Goal: Information Seeking & Learning: Learn about a topic

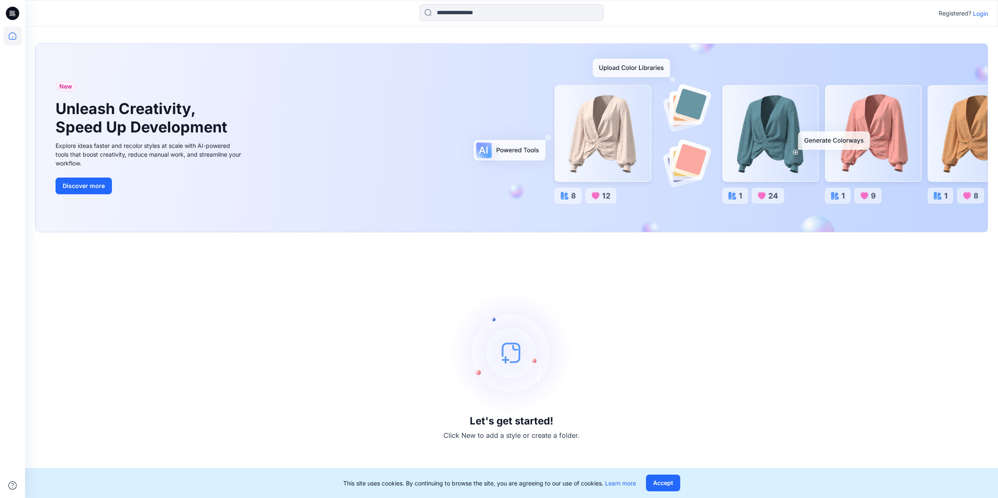
click at [974, 15] on p "Login" at bounding box center [980, 13] width 15 height 9
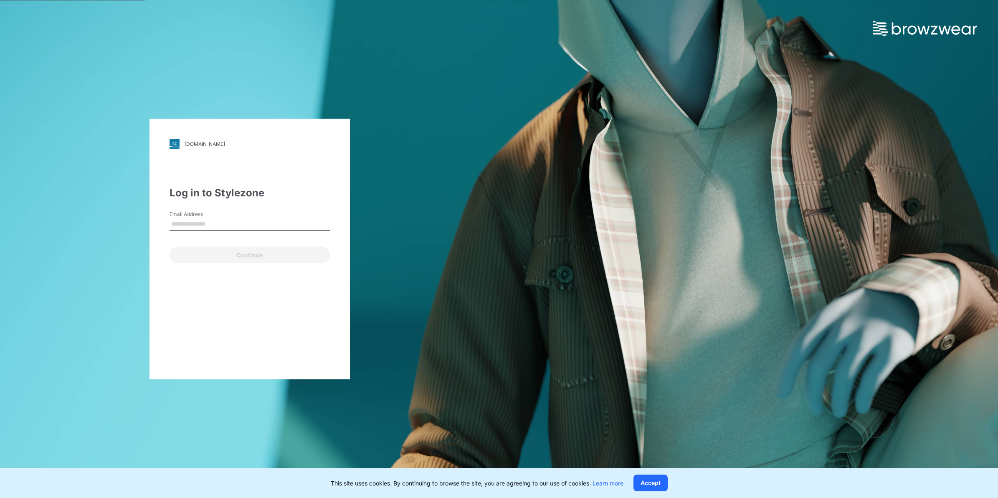
click at [258, 218] on input "Email Address" at bounding box center [249, 224] width 160 height 13
type input "**********"
click at [253, 259] on button "Continue" at bounding box center [249, 254] width 160 height 17
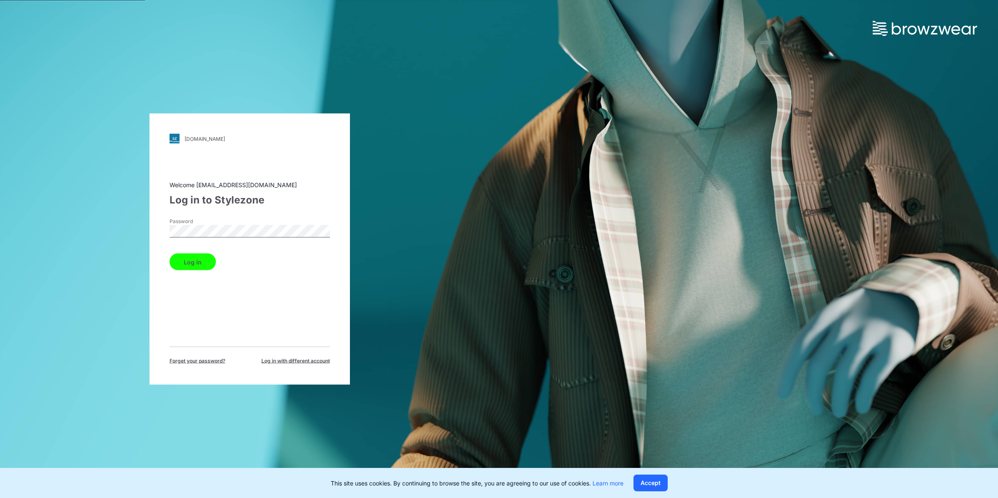
click at [186, 258] on button "Log in" at bounding box center [192, 261] width 46 height 17
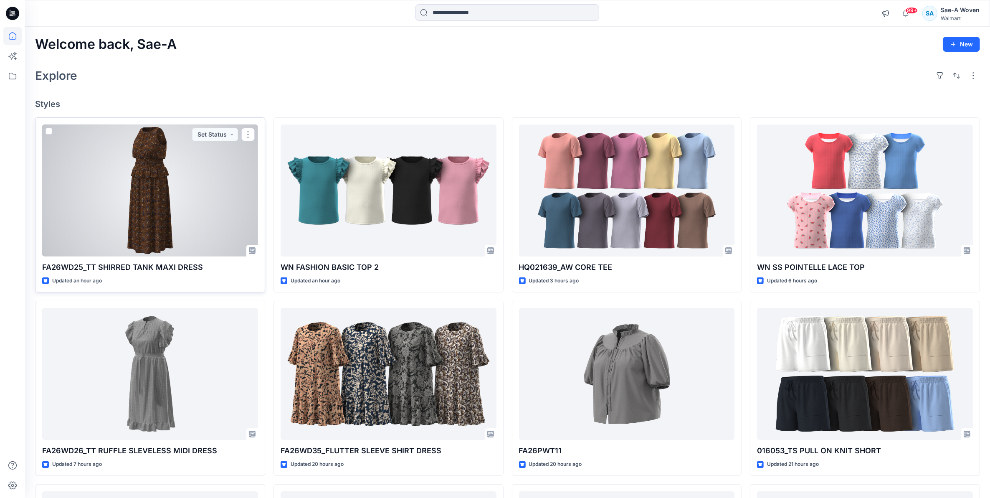
click at [155, 228] on div at bounding box center [150, 190] width 216 height 132
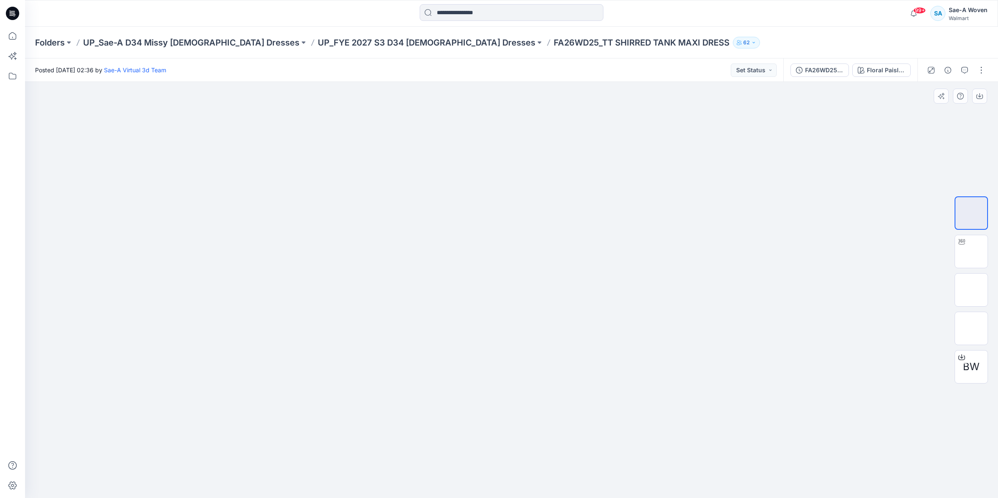
drag, startPoint x: 502, startPoint y: 325, endPoint x: 593, endPoint y: 321, distance: 90.6
click at [593, 321] on div at bounding box center [511, 290] width 973 height 416
click at [971, 251] on img at bounding box center [971, 251] width 0 height 0
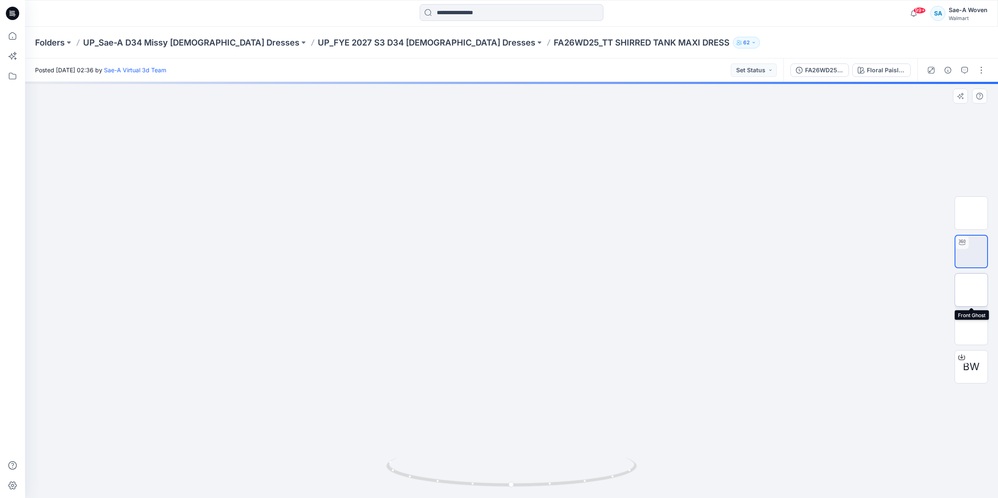
click at [971, 290] on img at bounding box center [971, 290] width 0 height 0
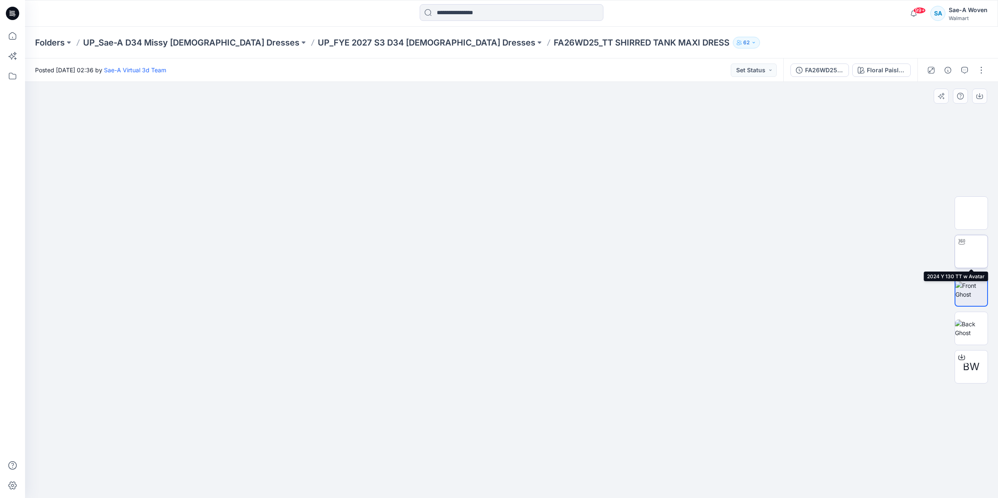
click at [971, 251] on img at bounding box center [971, 251] width 0 height 0
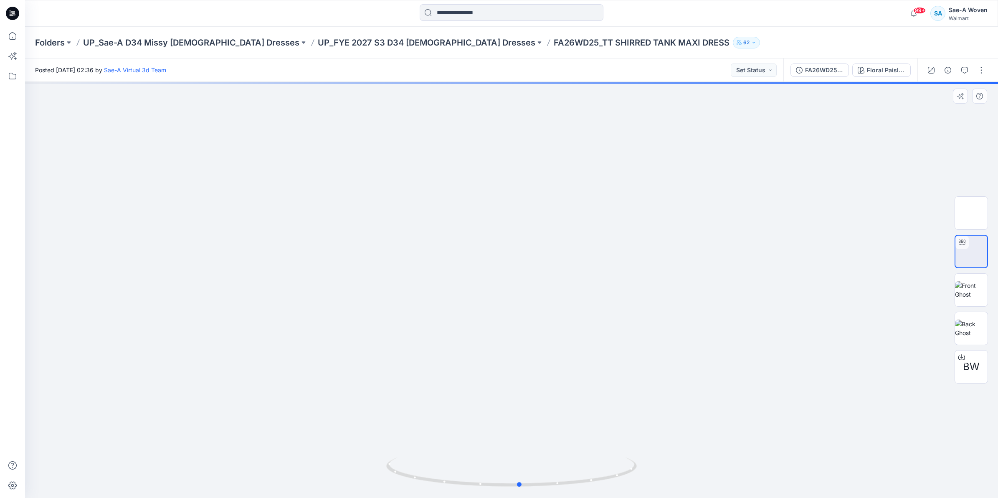
drag, startPoint x: 528, startPoint y: 425, endPoint x: 537, endPoint y: 408, distance: 18.5
click at [537, 408] on div at bounding box center [511, 290] width 973 height 416
drag, startPoint x: 504, startPoint y: 435, endPoint x: 572, endPoint y: 458, distance: 72.1
click at [572, 458] on div at bounding box center [511, 290] width 973 height 416
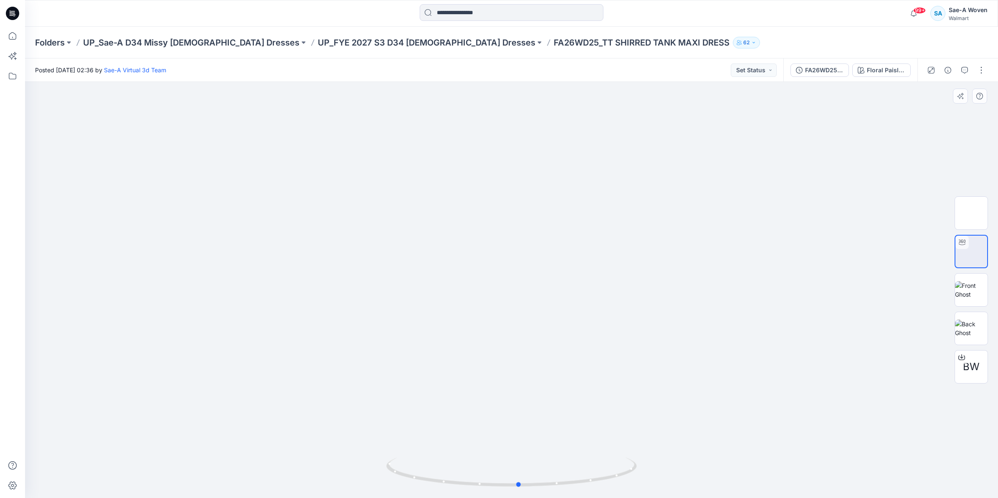
drag, startPoint x: 516, startPoint y: 489, endPoint x: 698, endPoint y: 470, distance: 182.2
click at [698, 470] on div at bounding box center [511, 290] width 973 height 416
click at [522, 281] on div at bounding box center [511, 290] width 973 height 416
drag, startPoint x: 503, startPoint y: 374, endPoint x: 499, endPoint y: 251, distance: 122.4
click at [499, 251] on img at bounding box center [512, 267] width 548 height 548
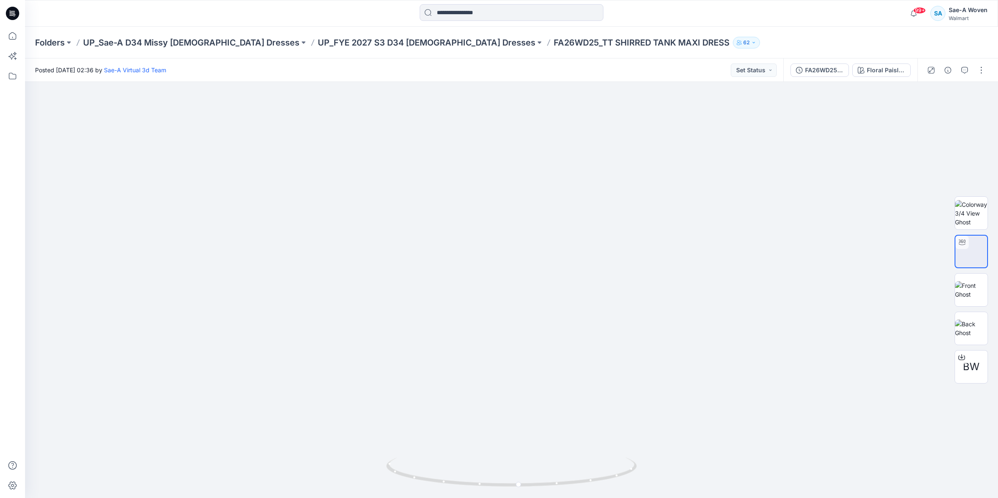
drag, startPoint x: 442, startPoint y: 40, endPoint x: 435, endPoint y: 40, distance: 6.7
click at [554, 40] on p "FA26WD25_TT SHIRRED TANK MAXI DRESS" at bounding box center [642, 43] width 176 height 12
click at [360, 44] on p "UP_FYE 2027 S3 D34 [DEMOGRAPHIC_DATA] Dresses" at bounding box center [426, 43] width 217 height 12
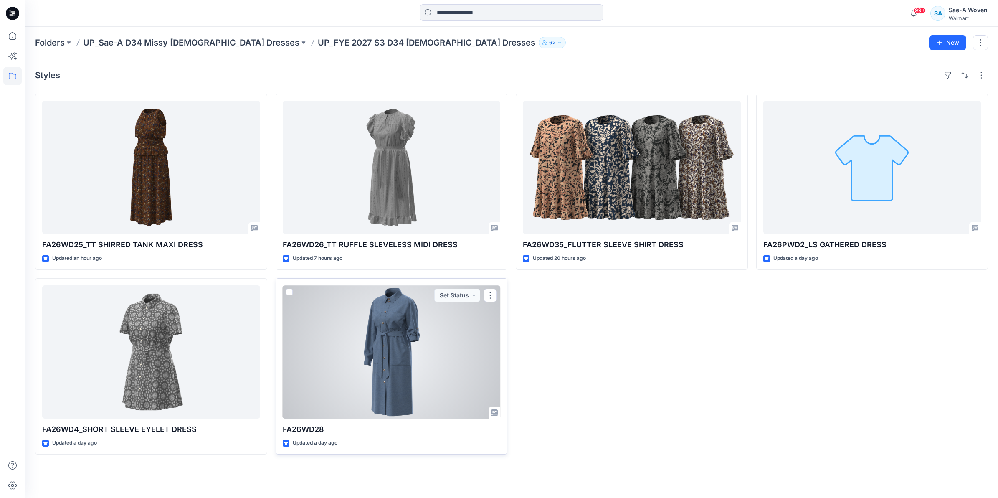
click at [416, 356] on div at bounding box center [392, 351] width 218 height 133
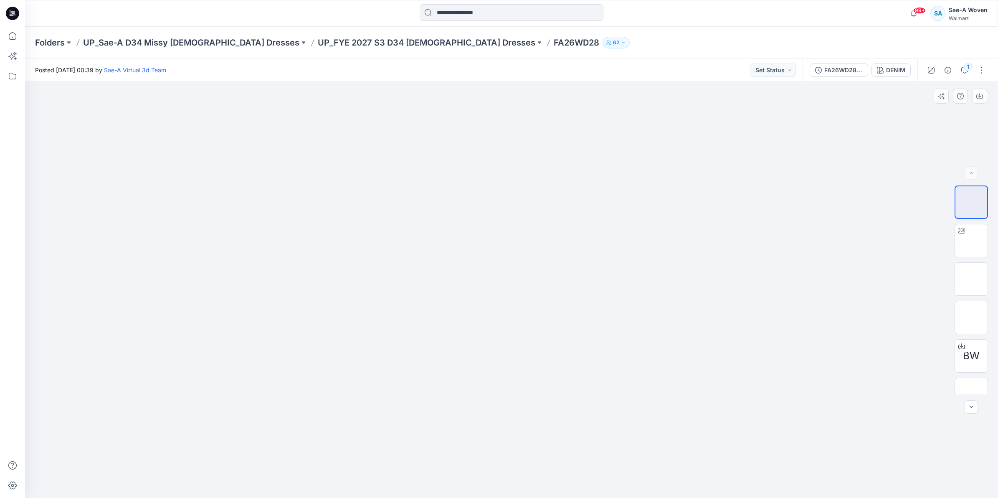
drag, startPoint x: 510, startPoint y: 354, endPoint x: 581, endPoint y: 374, distance: 73.9
click at [585, 113] on img at bounding box center [511, 113] width 154 height 0
drag, startPoint x: 520, startPoint y: 464, endPoint x: 639, endPoint y: 436, distance: 121.7
click at [575, 113] on img at bounding box center [511, 113] width 154 height 0
click at [971, 240] on img at bounding box center [971, 240] width 0 height 0
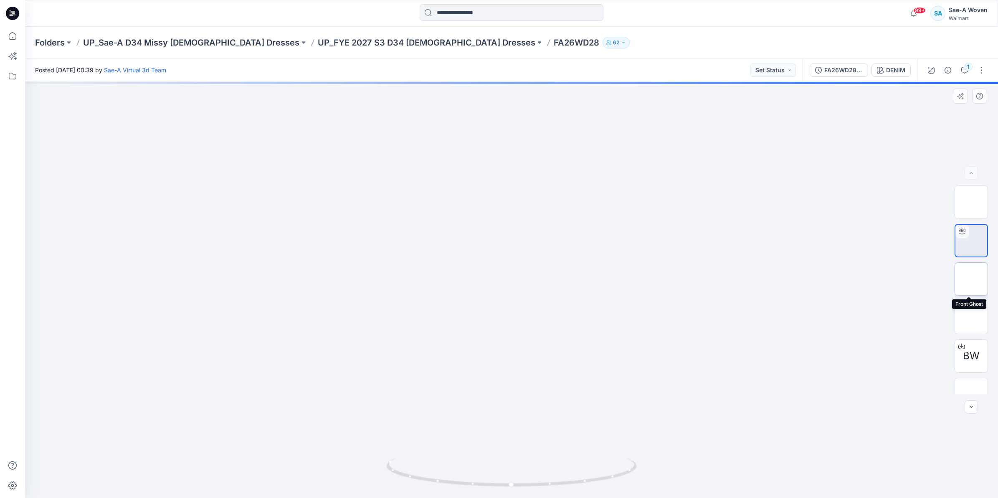
click at [971, 279] on img at bounding box center [971, 279] width 0 height 0
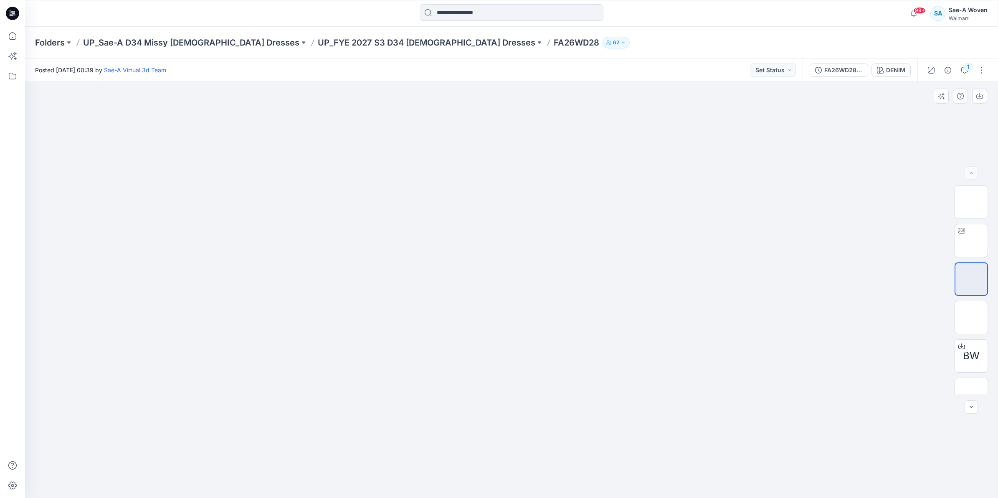
drag, startPoint x: 490, startPoint y: 441, endPoint x: 518, endPoint y: 441, distance: 28.4
click at [515, 113] on img at bounding box center [511, 113] width 169 height 0
click at [971, 317] on img at bounding box center [971, 317] width 0 height 0
click at [971, 394] on img at bounding box center [971, 394] width 0 height 0
click at [971, 317] on img at bounding box center [971, 317] width 0 height 0
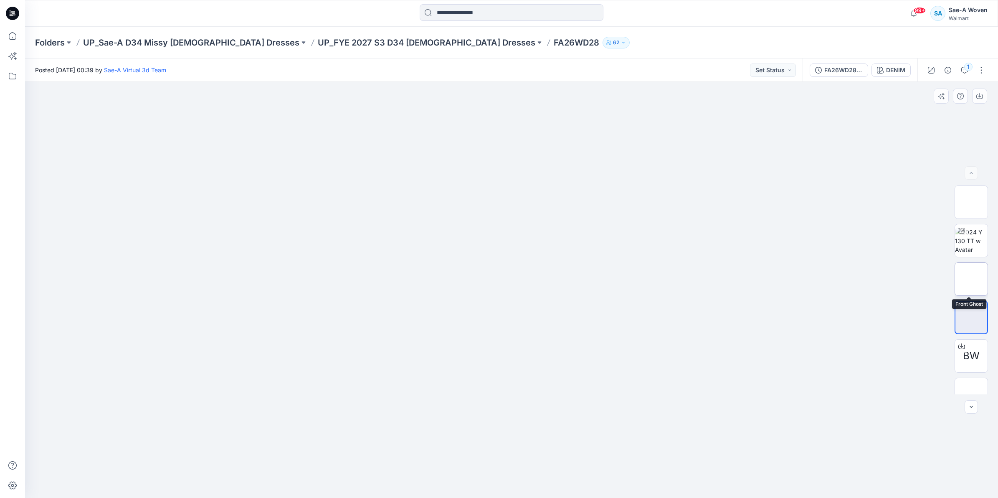
click at [971, 279] on img at bounding box center [971, 279] width 0 height 0
drag, startPoint x: 502, startPoint y: 346, endPoint x: 568, endPoint y: 357, distance: 67.2
click at [561, 113] on img at bounding box center [511, 113] width 169 height 0
click at [971, 243] on img at bounding box center [971, 240] width 33 height 26
drag, startPoint x: 521, startPoint y: 488, endPoint x: 766, endPoint y: 452, distance: 247.8
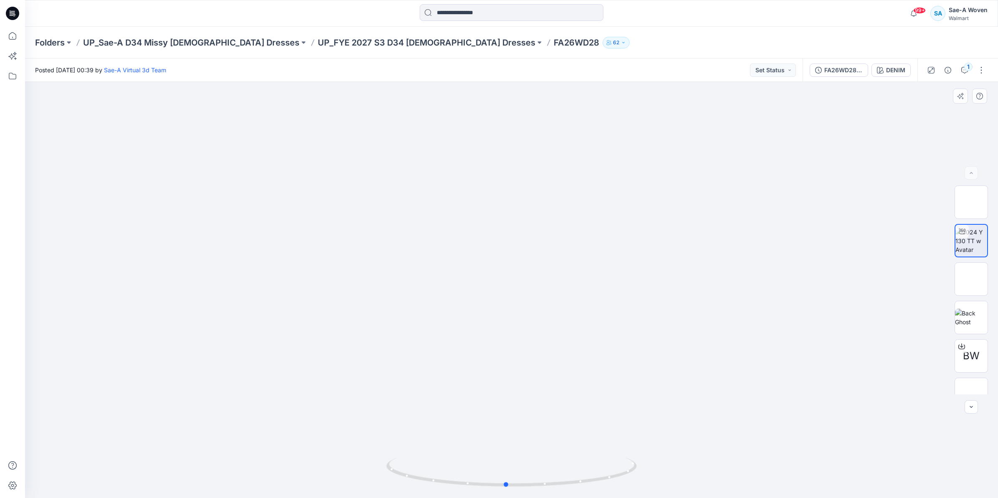
click at [766, 452] on div at bounding box center [511, 290] width 973 height 416
drag, startPoint x: 502, startPoint y: 341, endPoint x: 573, endPoint y: 341, distance: 71.0
click at [573, 343] on div at bounding box center [511, 290] width 973 height 416
click at [343, 42] on p "UP_FYE 2027 S3 D34 [DEMOGRAPHIC_DATA] Dresses" at bounding box center [426, 43] width 217 height 12
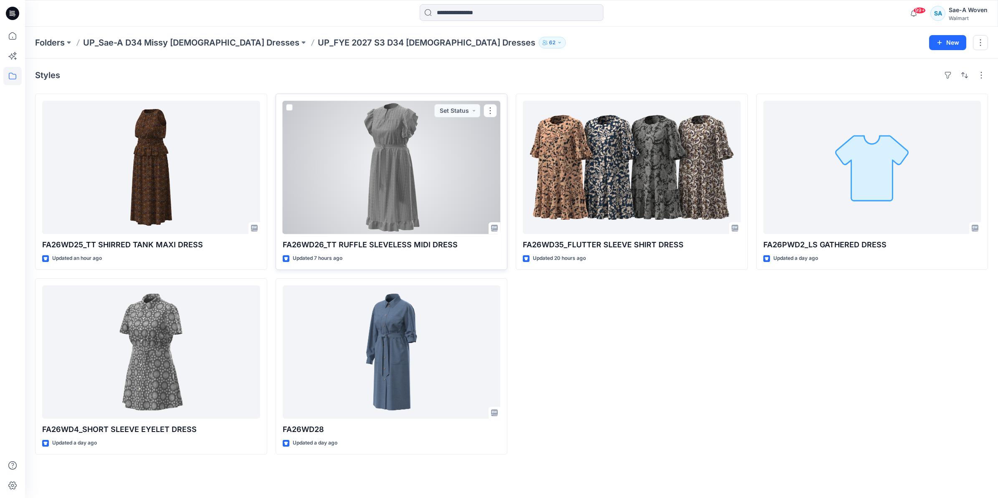
click at [394, 203] on div at bounding box center [392, 167] width 218 height 133
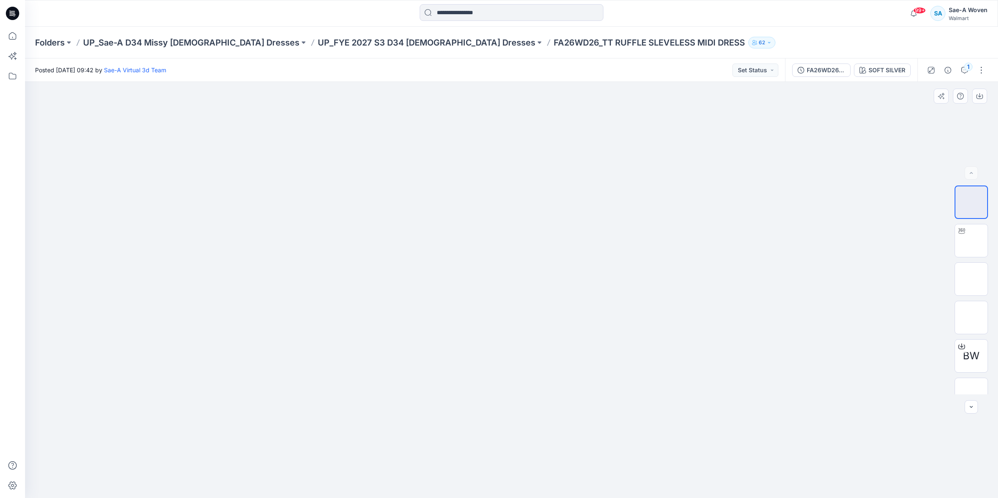
drag, startPoint x: 486, startPoint y: 358, endPoint x: 564, endPoint y: 370, distance: 78.6
click at [559, 115] on img at bounding box center [511, 115] width 151 height 0
click at [531, 474] on div at bounding box center [511, 290] width 973 height 416
click at [971, 240] on img at bounding box center [971, 240] width 0 height 0
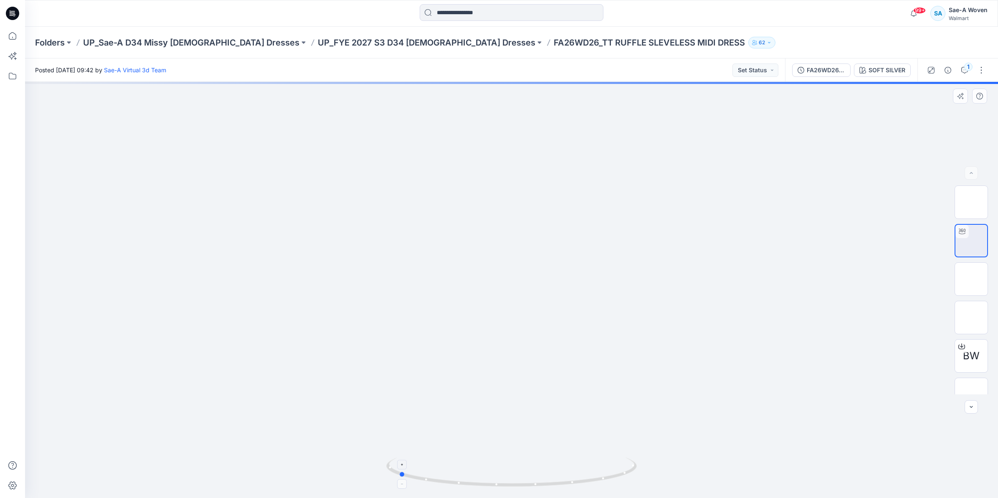
drag, startPoint x: 481, startPoint y: 485, endPoint x: 619, endPoint y: 485, distance: 137.8
click at [619, 485] on icon at bounding box center [512, 472] width 253 height 31
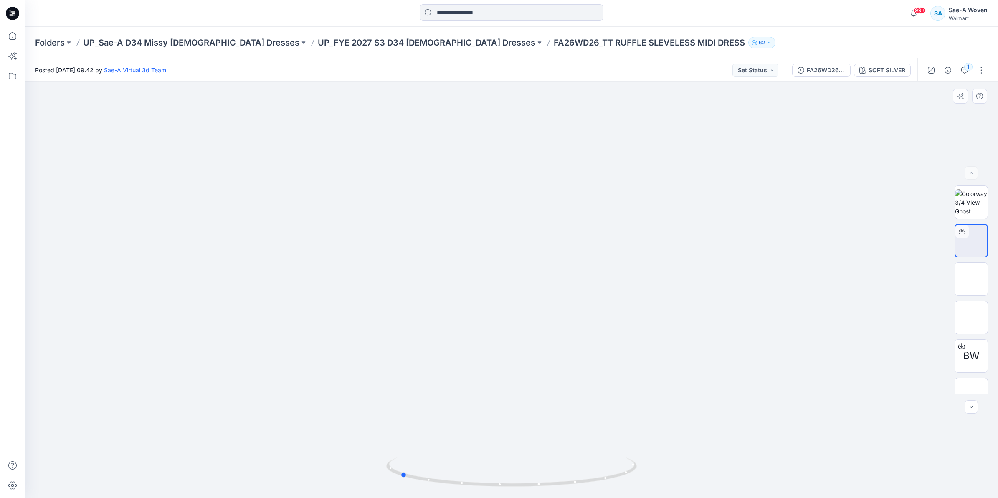
drag, startPoint x: 477, startPoint y: 335, endPoint x: 602, endPoint y: 382, distance: 133.4
click at [602, 382] on div at bounding box center [511, 290] width 973 height 416
drag, startPoint x: 481, startPoint y: 441, endPoint x: 738, endPoint y: 420, distance: 258.1
click at [738, 420] on div at bounding box center [511, 290] width 973 height 416
click at [335, 44] on p "UP_FYE 2027 S3 D34 [DEMOGRAPHIC_DATA] Dresses" at bounding box center [426, 43] width 217 height 12
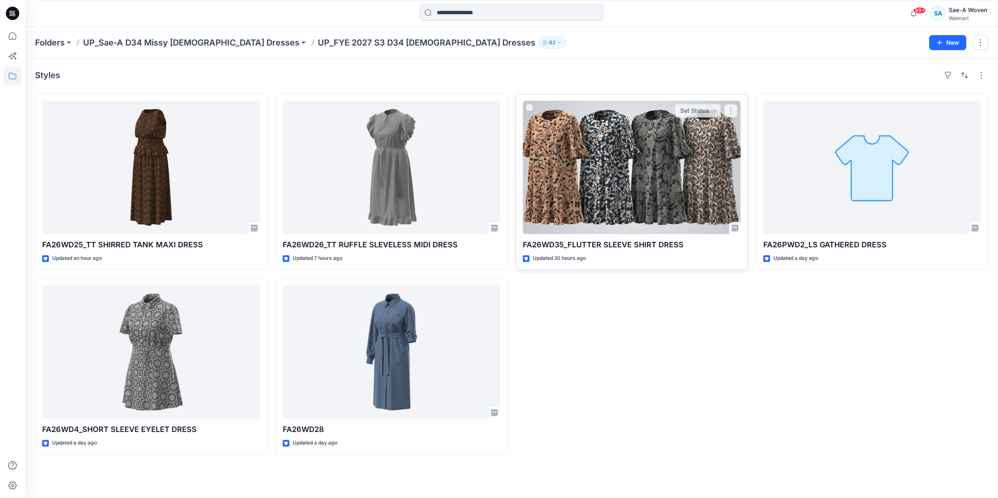
click at [695, 177] on div at bounding box center [632, 167] width 218 height 133
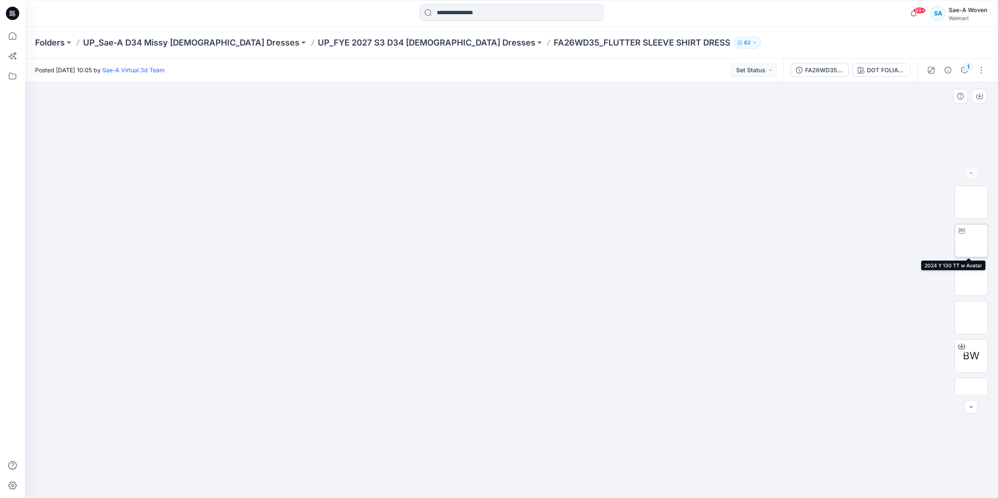
click at [971, 240] on img at bounding box center [971, 240] width 0 height 0
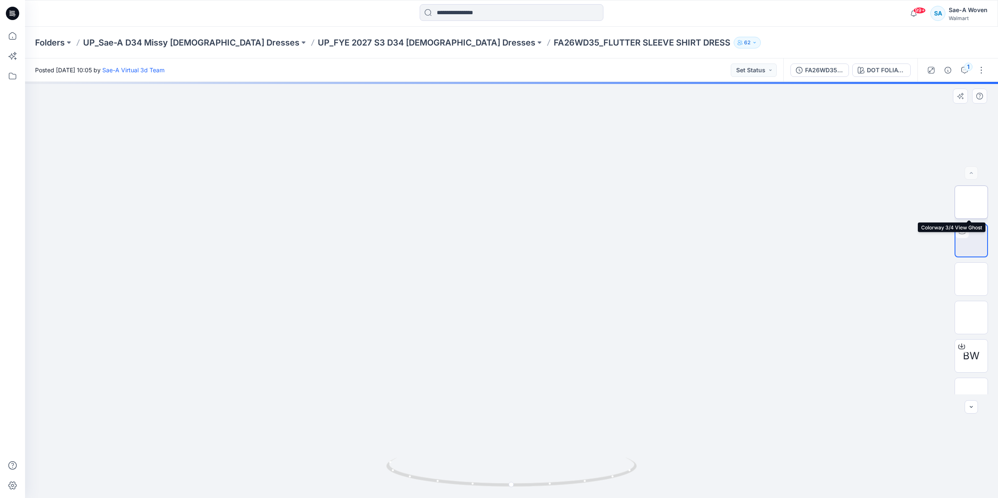
click at [971, 202] on img at bounding box center [971, 202] width 0 height 0
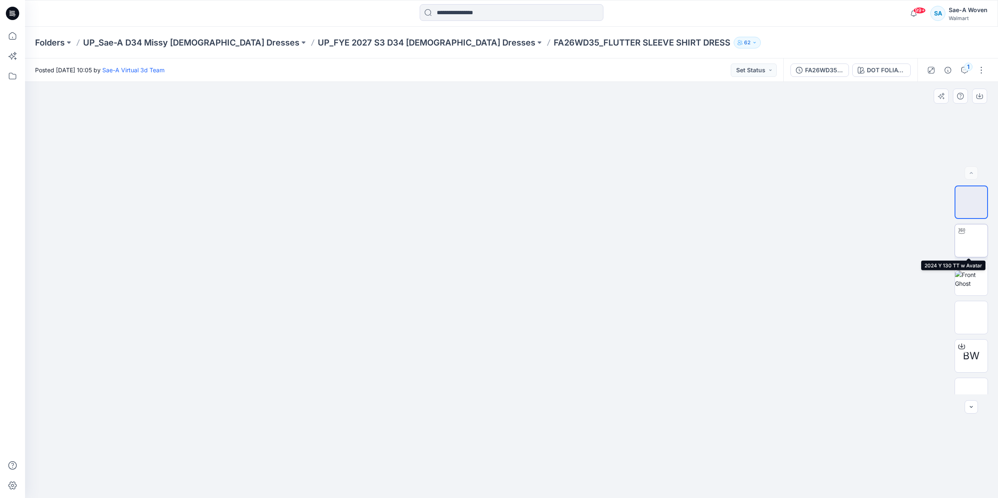
click at [971, 240] on img at bounding box center [971, 240] width 0 height 0
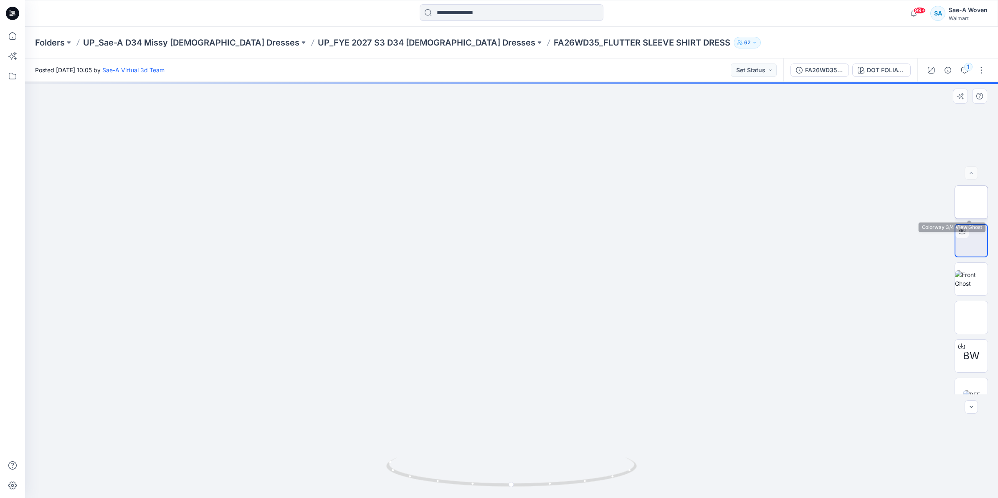
click at [971, 202] on img at bounding box center [971, 202] width 0 height 0
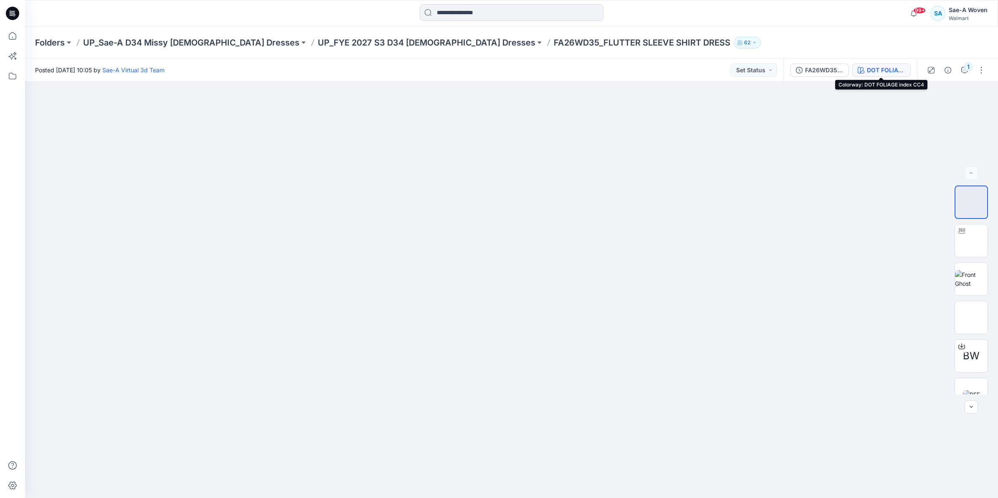
click at [868, 68] on div "DOT FOLIAGE index CC4" at bounding box center [886, 70] width 38 height 9
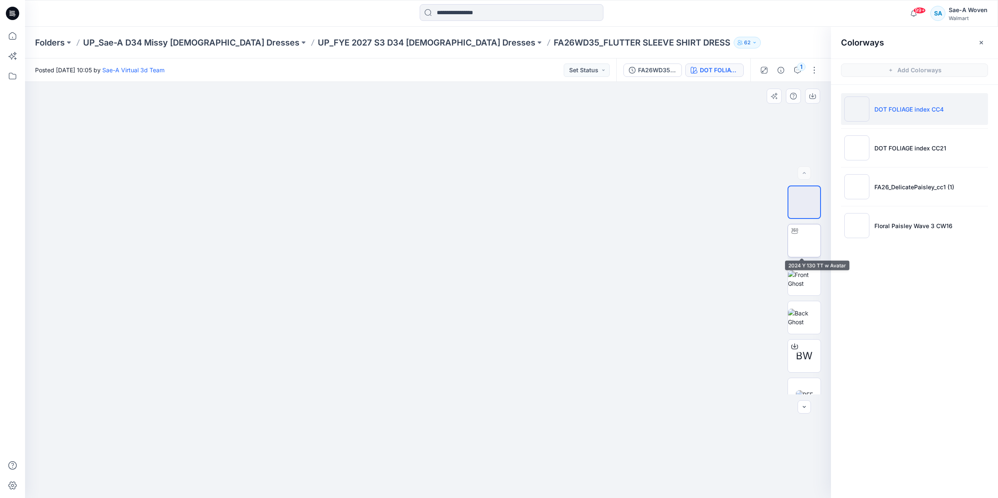
click at [804, 240] on img at bounding box center [804, 240] width 0 height 0
drag, startPoint x: 421, startPoint y: 488, endPoint x: 551, endPoint y: 479, distance: 130.6
click at [551, 479] on icon at bounding box center [429, 472] width 253 height 31
drag, startPoint x: 431, startPoint y: 484, endPoint x: 506, endPoint y: 483, distance: 75.6
click at [506, 483] on icon at bounding box center [429, 472] width 253 height 31
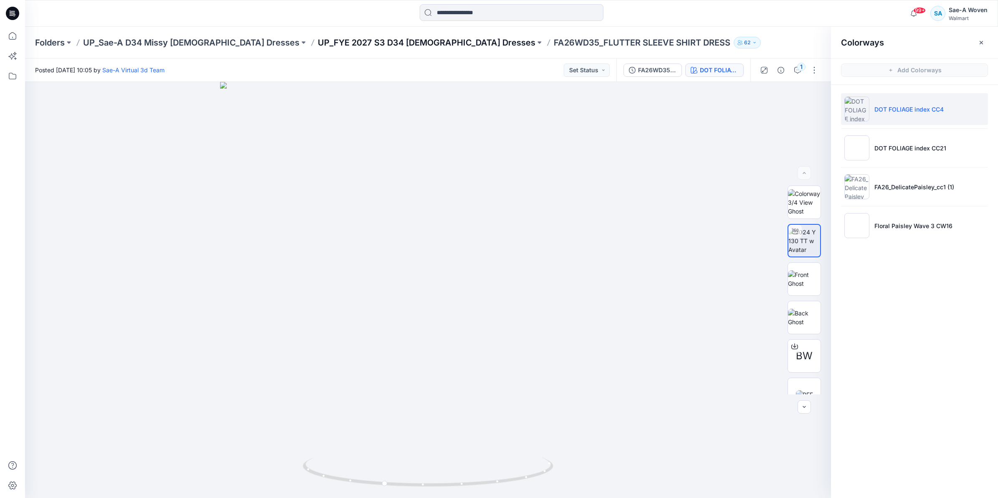
click at [318, 43] on p "UP_FYE 2027 S3 D34 [DEMOGRAPHIC_DATA] Dresses" at bounding box center [426, 43] width 217 height 12
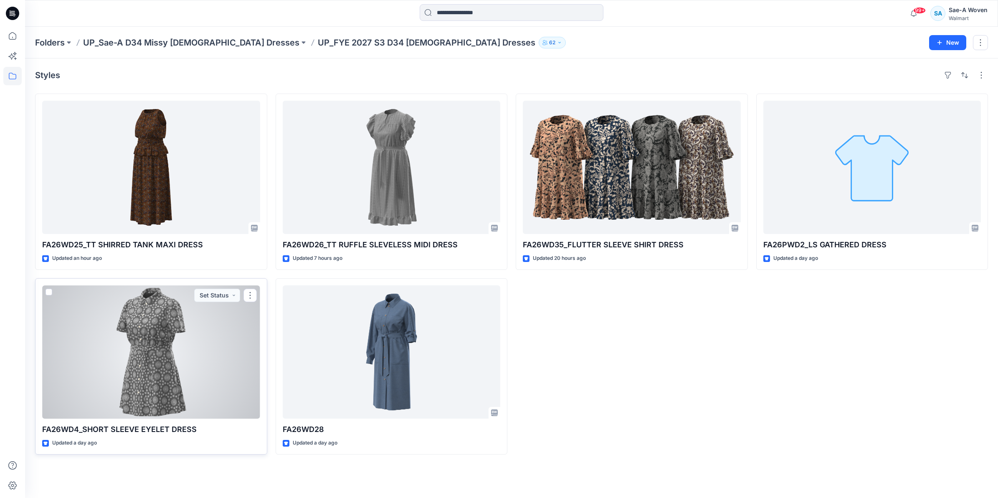
click at [105, 357] on div at bounding box center [151, 351] width 218 height 133
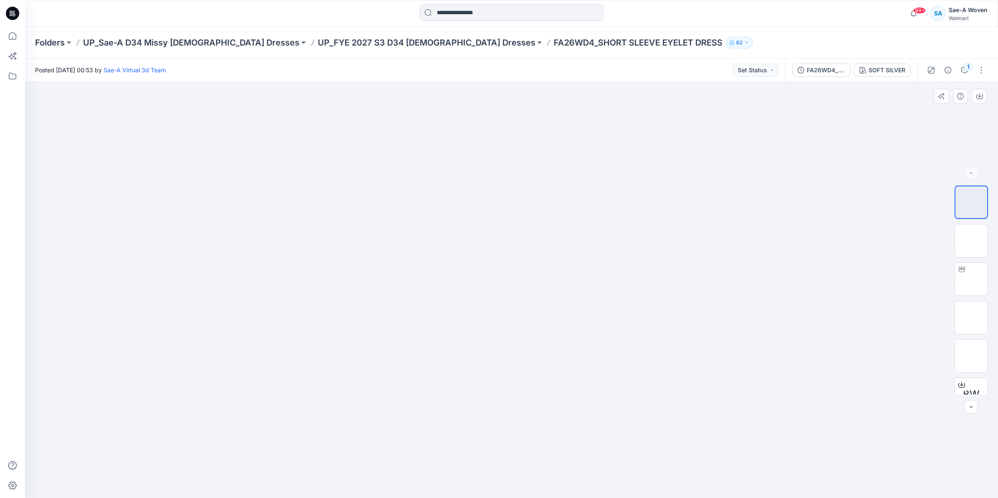
click at [441, 152] on img at bounding box center [511, 152] width 151 height 0
click at [971, 240] on img at bounding box center [971, 240] width 0 height 0
click at [971, 276] on img at bounding box center [971, 279] width 33 height 26
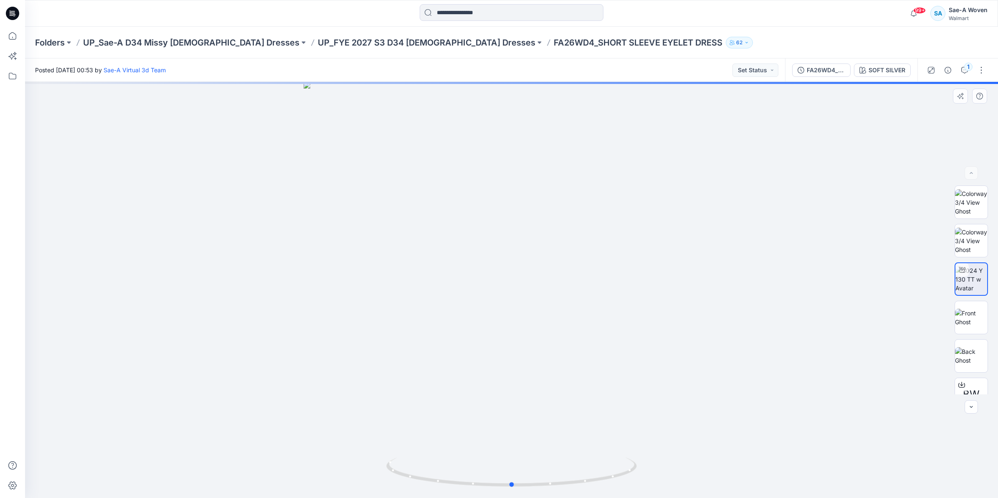
drag, startPoint x: 476, startPoint y: 483, endPoint x: 977, endPoint y: 437, distance: 503.5
click at [977, 437] on div at bounding box center [511, 290] width 973 height 416
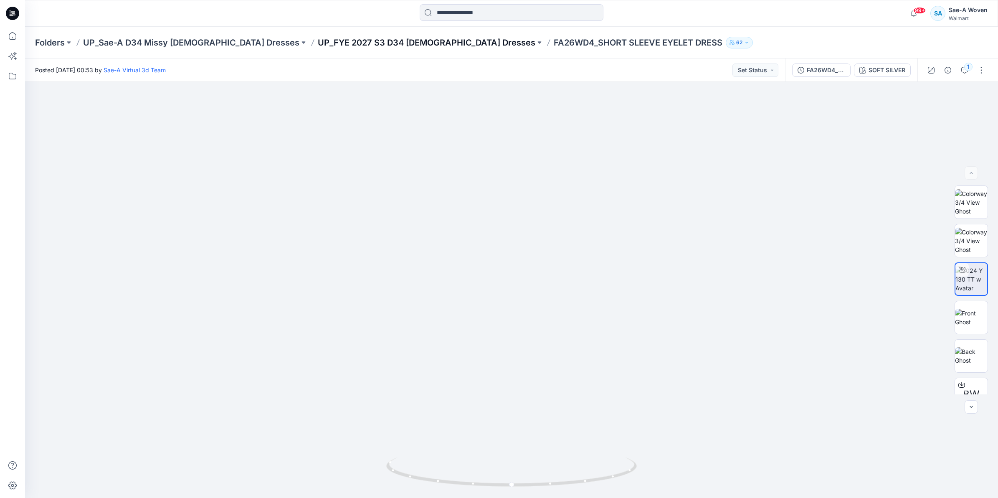
click at [358, 46] on p "UP_FYE 2027 S3 D34 [DEMOGRAPHIC_DATA] Dresses" at bounding box center [426, 43] width 217 height 12
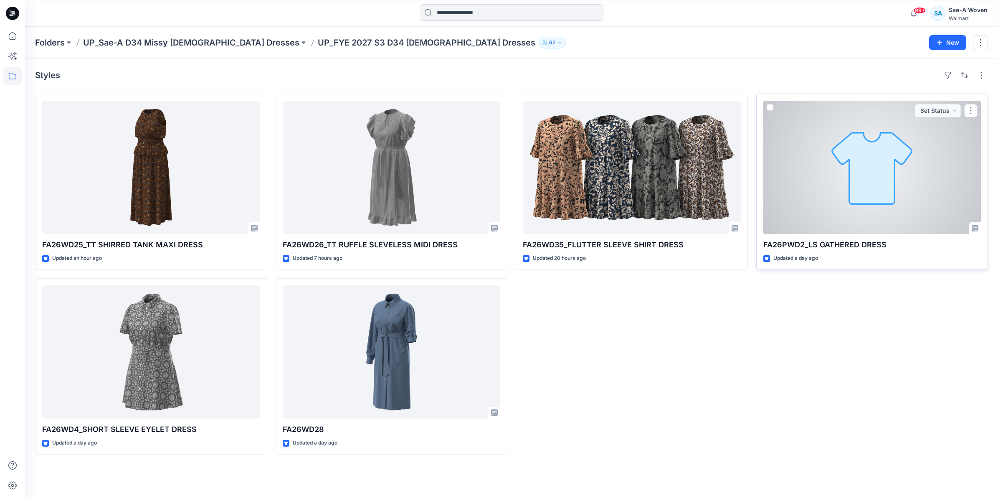
click at [824, 210] on div at bounding box center [872, 167] width 218 height 133
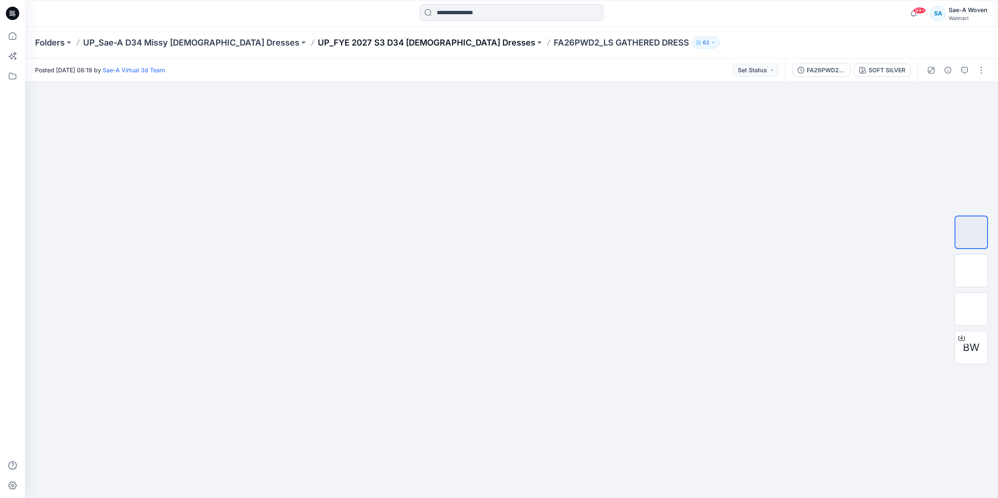
click at [349, 44] on p "UP_FYE 2027 S3 D34 [DEMOGRAPHIC_DATA] Dresses" at bounding box center [426, 43] width 217 height 12
